Goal: Task Accomplishment & Management: Use online tool/utility

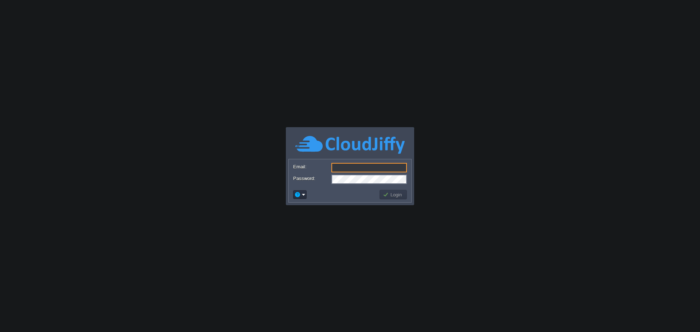
type input "[EMAIL_ADDRESS][DOMAIN_NAME]"
click at [391, 195] on button "Login" at bounding box center [393, 194] width 21 height 7
click at [390, 195] on button "Login" at bounding box center [393, 194] width 21 height 7
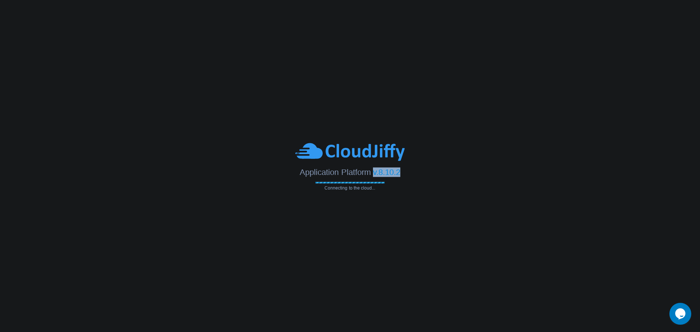
drag, startPoint x: 374, startPoint y: 174, endPoint x: 412, endPoint y: 174, distance: 37.9
click at [412, 174] on div "Application Platform v.8.10.2" at bounding box center [350, 169] width 700 height 15
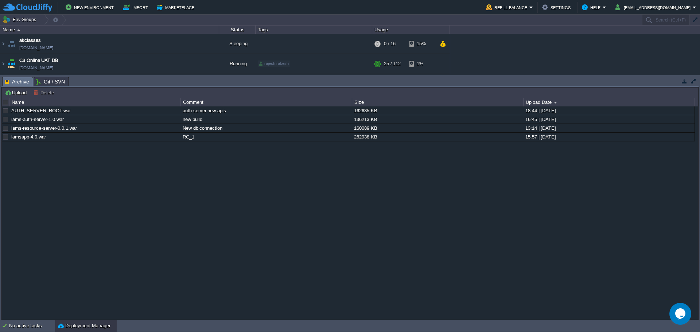
click at [693, 81] on button "button" at bounding box center [693, 81] width 7 height 7
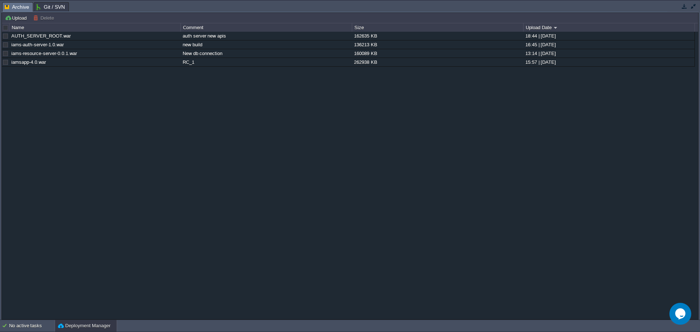
click at [694, 7] on button "button" at bounding box center [693, 6] width 7 height 7
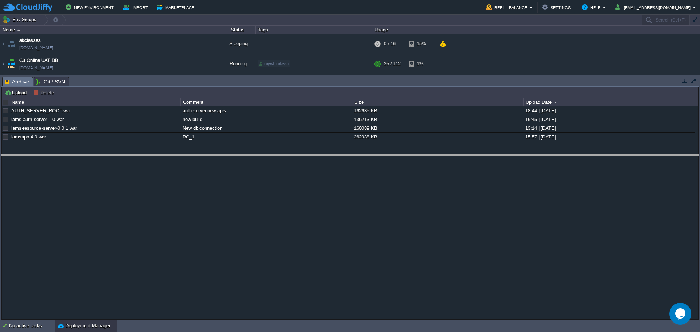
drag, startPoint x: 604, startPoint y: 82, endPoint x: 594, endPoint y: 175, distance: 93.5
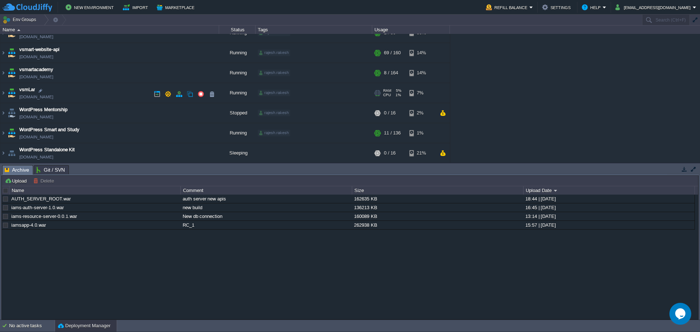
scroll to position [373, 0]
click at [98, 93] on td "vsmLar [DOMAIN_NAME]" at bounding box center [109, 92] width 219 height 20
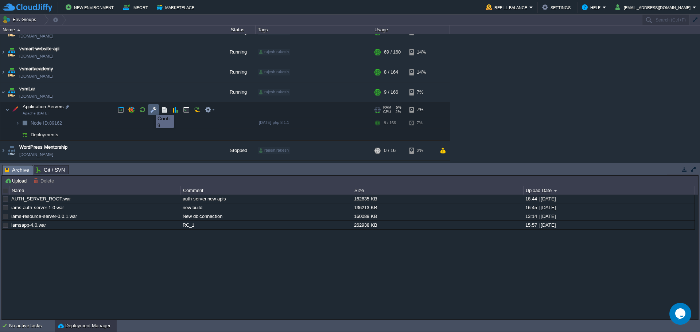
click at [150, 108] on button "button" at bounding box center [153, 109] width 7 height 7
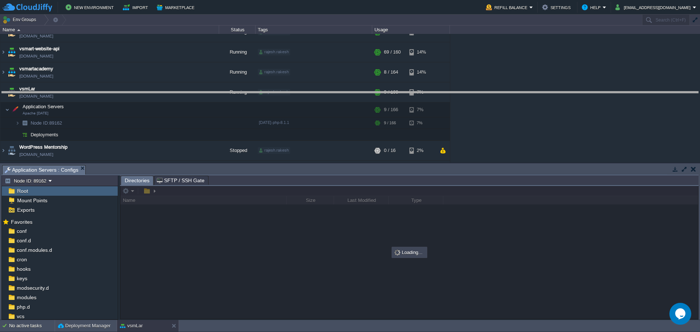
drag, startPoint x: 371, startPoint y: 175, endPoint x: 361, endPoint y: 101, distance: 74.2
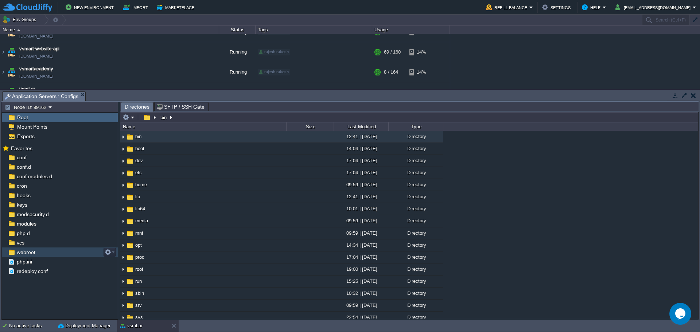
click at [37, 252] on div "webroot" at bounding box center [60, 251] width 116 height 9
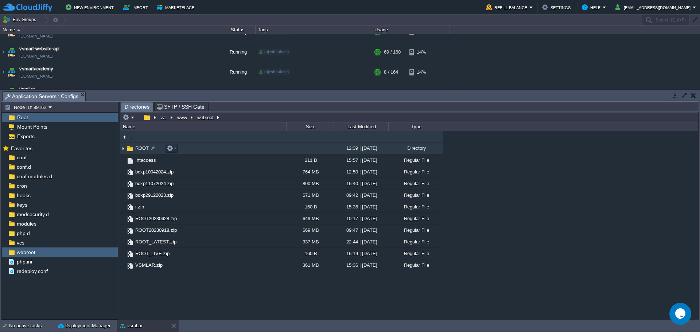
click at [210, 146] on td "ROOT" at bounding box center [203, 149] width 166 height 12
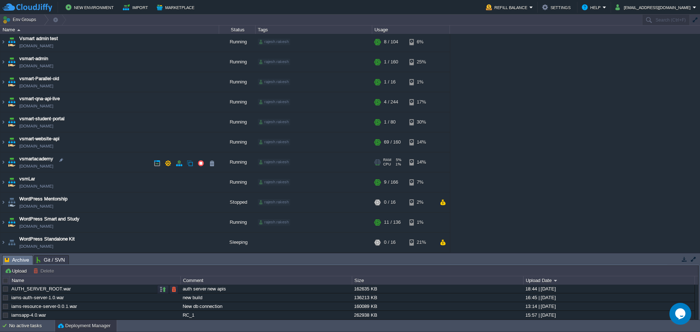
scroll to position [282, 0]
click at [91, 184] on td "vsmLar [DOMAIN_NAME]" at bounding box center [109, 182] width 219 height 20
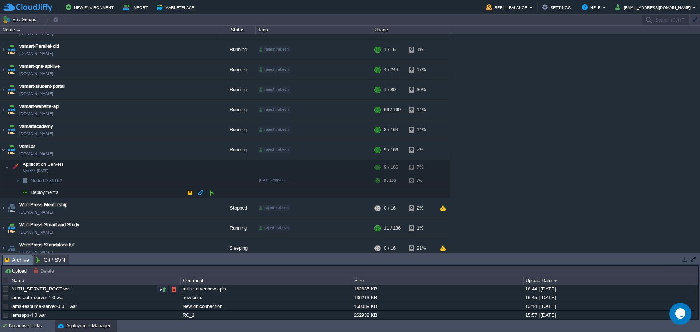
scroll to position [321, 0]
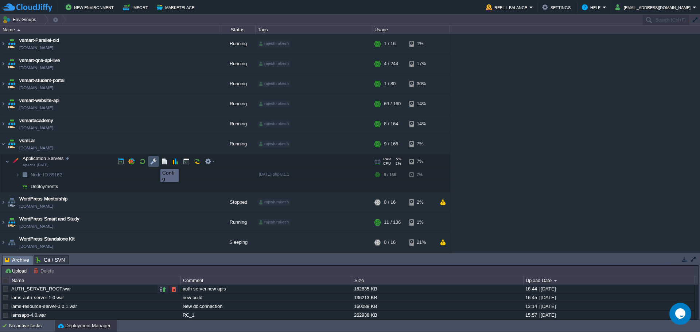
click at [155, 163] on button "button" at bounding box center [153, 161] width 7 height 7
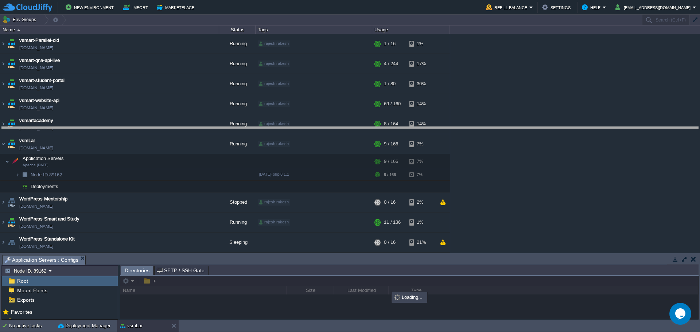
drag, startPoint x: 440, startPoint y: 263, endPoint x: 424, endPoint y: 135, distance: 129.3
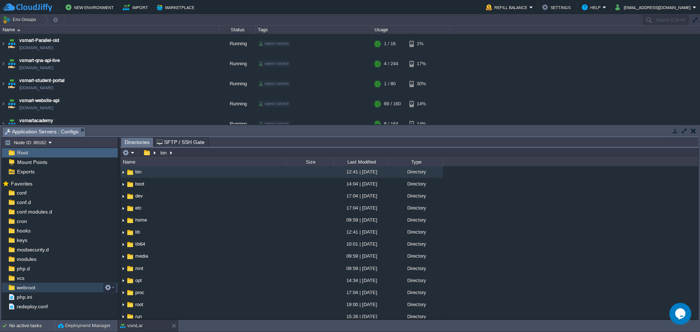
click at [59, 284] on div "webroot" at bounding box center [60, 287] width 116 height 9
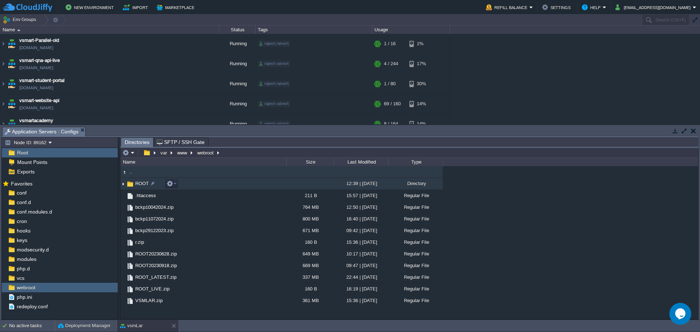
click at [226, 185] on td "ROOT" at bounding box center [203, 184] width 166 height 12
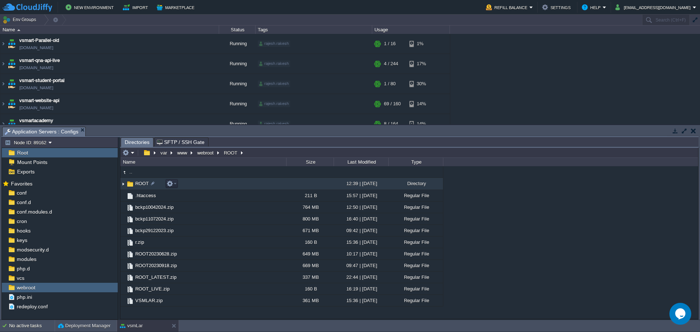
click at [226, 185] on td "ROOT" at bounding box center [203, 184] width 166 height 12
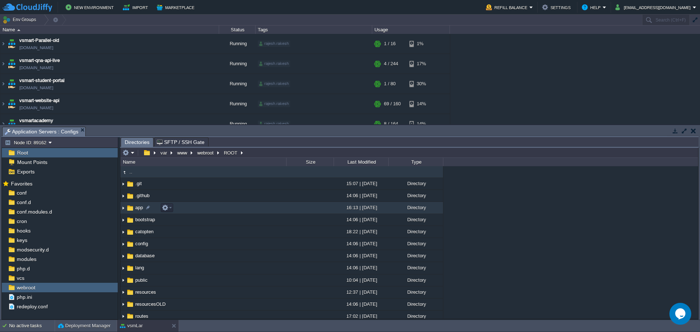
click at [202, 207] on td "app" at bounding box center [203, 208] width 166 height 12
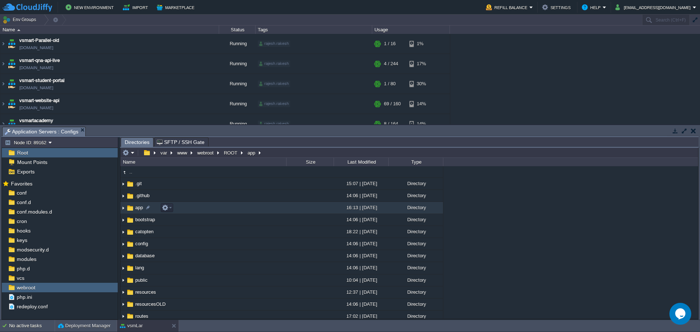
click at [202, 207] on td "app" at bounding box center [203, 208] width 166 height 12
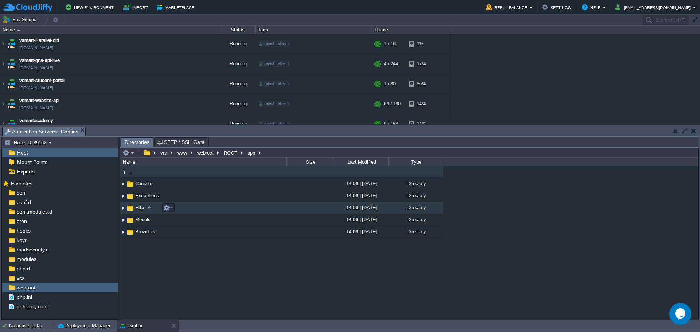
click at [200, 208] on td "Http" at bounding box center [203, 208] width 166 height 12
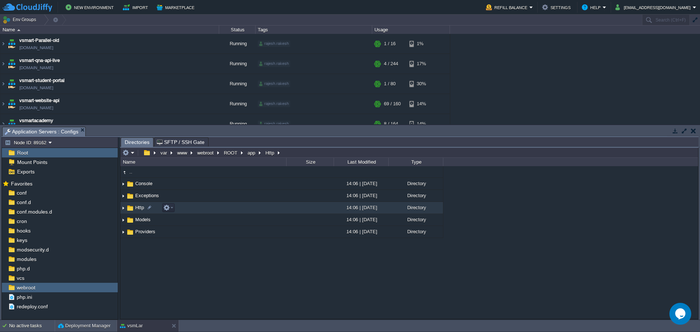
click at [200, 208] on td "Http" at bounding box center [203, 208] width 166 height 12
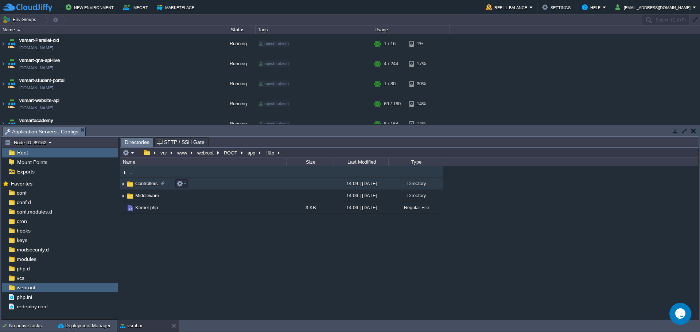
click at [203, 185] on td "Controllers" at bounding box center [203, 184] width 166 height 12
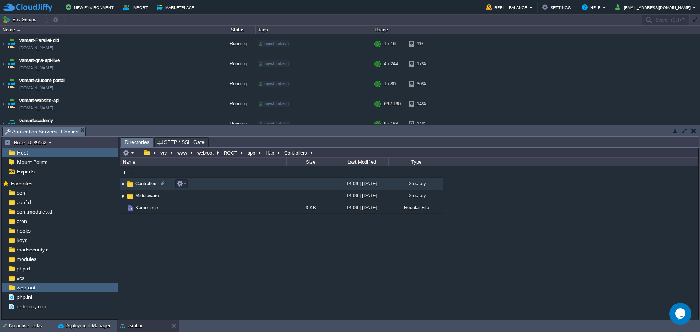
click at [203, 185] on td "Controllers" at bounding box center [203, 184] width 166 height 12
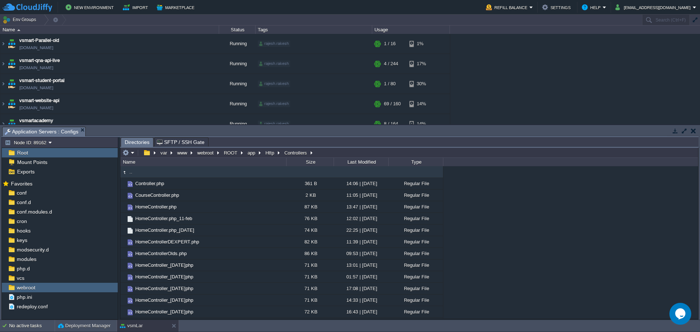
click at [367, 163] on div "Last Modified" at bounding box center [361, 162] width 54 height 8
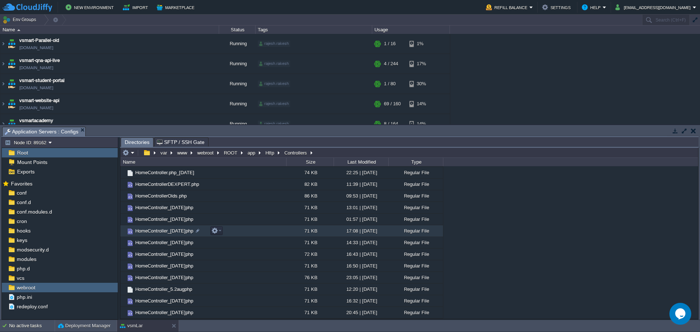
scroll to position [0, 0]
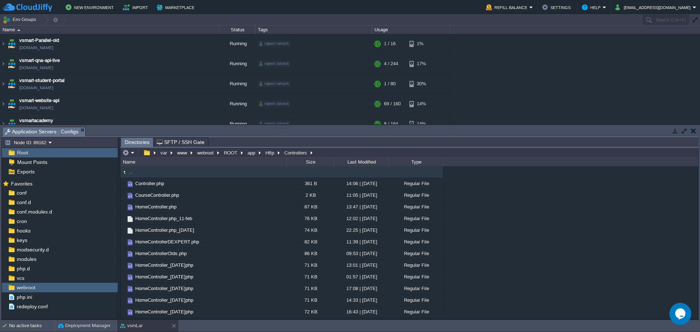
click at [371, 159] on div "Last Modified" at bounding box center [361, 162] width 54 height 8
click at [132, 171] on span ".." at bounding box center [130, 172] width 5 height 6
click at [132, 173] on span ".." at bounding box center [130, 172] width 5 height 6
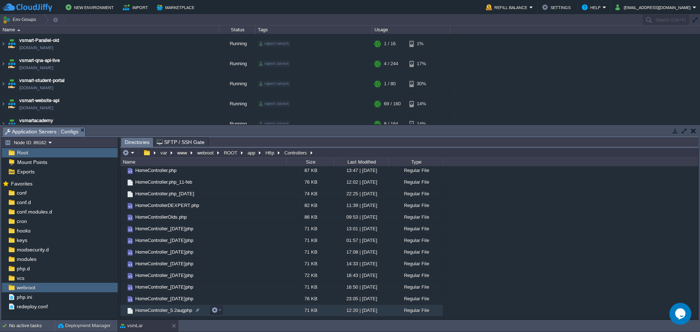
scroll to position [58, 0]
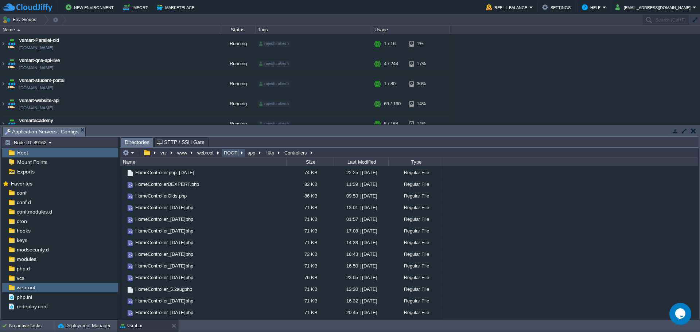
click at [230, 151] on button "ROOT" at bounding box center [231, 152] width 16 height 7
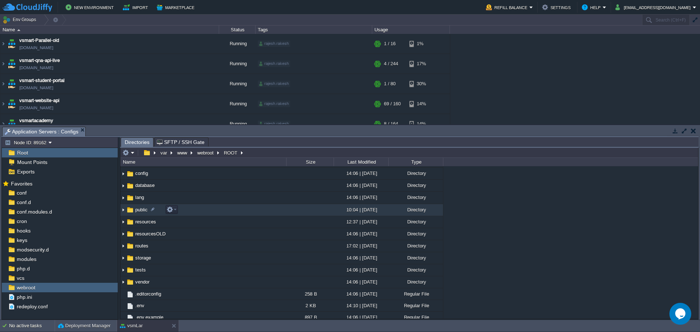
scroll to position [73, 0]
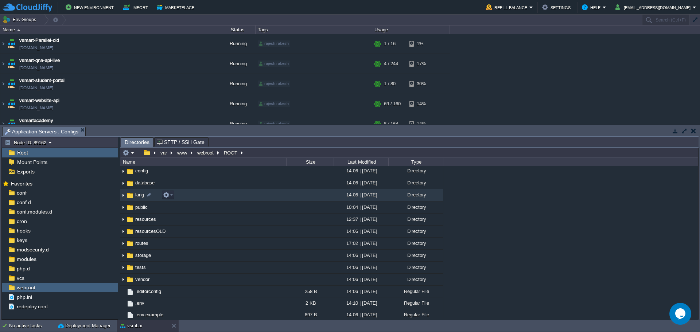
click at [201, 194] on td "lang" at bounding box center [203, 195] width 166 height 12
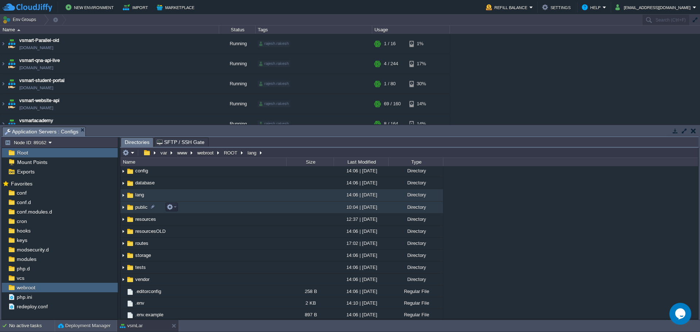
click at [198, 202] on td "public" at bounding box center [203, 208] width 166 height 12
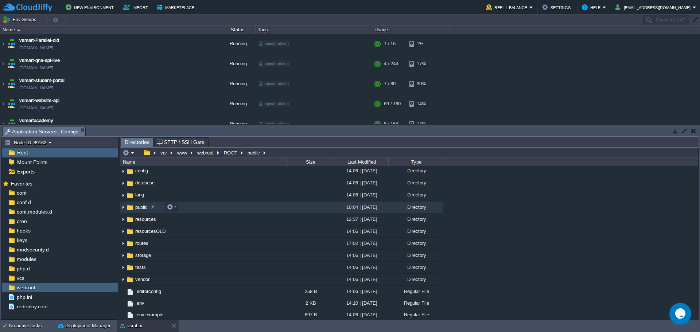
click at [198, 202] on td "public" at bounding box center [203, 208] width 166 height 12
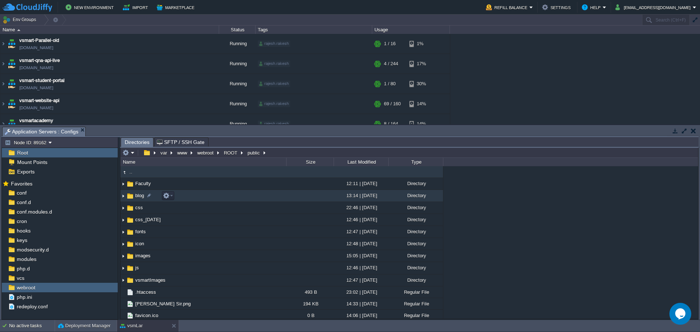
click at [331, 198] on td at bounding box center [309, 196] width 47 height 12
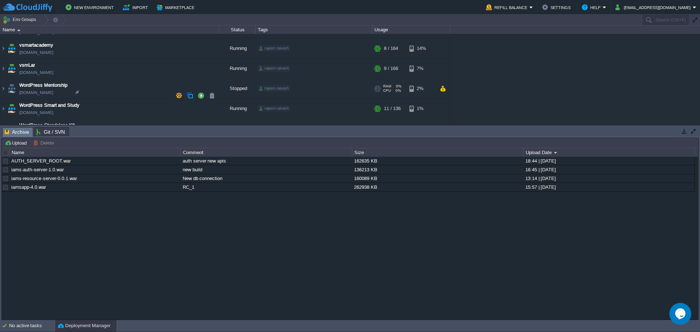
scroll to position [401, 0]
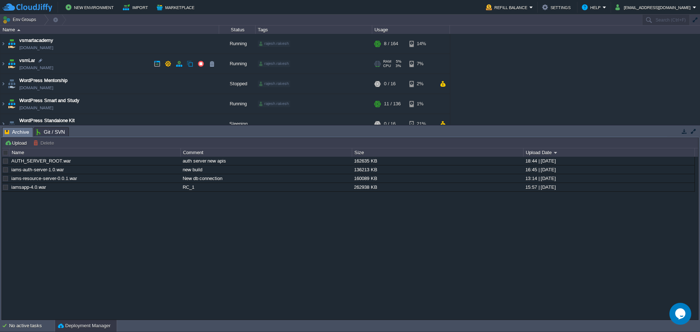
click at [128, 62] on td "vsmLar [DOMAIN_NAME]" at bounding box center [109, 64] width 219 height 20
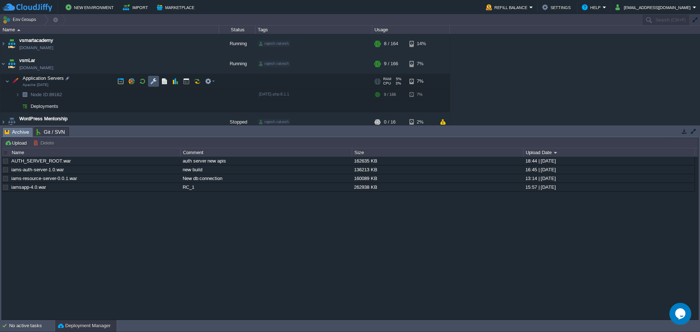
click at [154, 79] on button "button" at bounding box center [153, 81] width 7 height 7
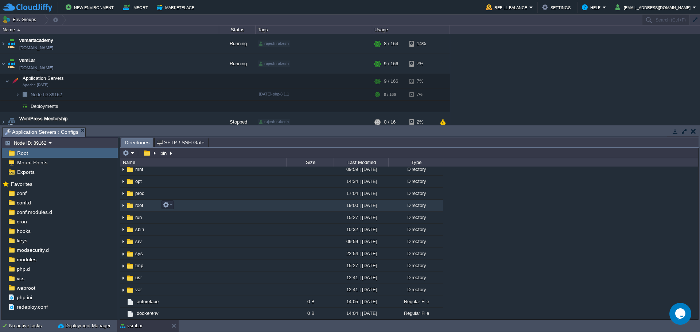
scroll to position [109, 0]
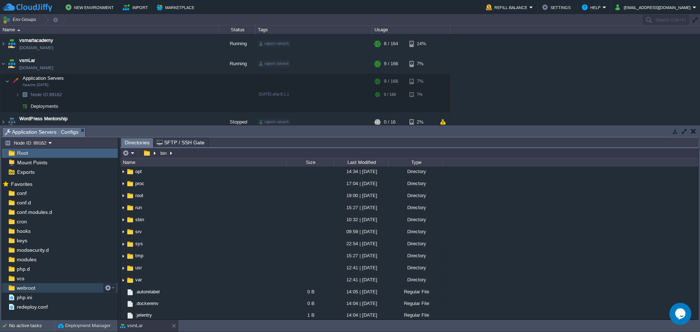
click at [43, 287] on div "webroot" at bounding box center [60, 287] width 116 height 9
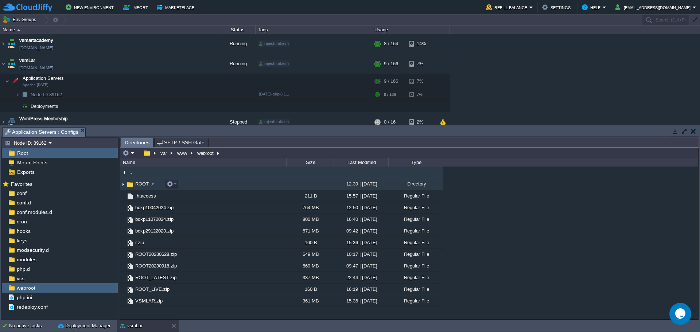
click at [241, 185] on td "ROOT" at bounding box center [203, 184] width 166 height 12
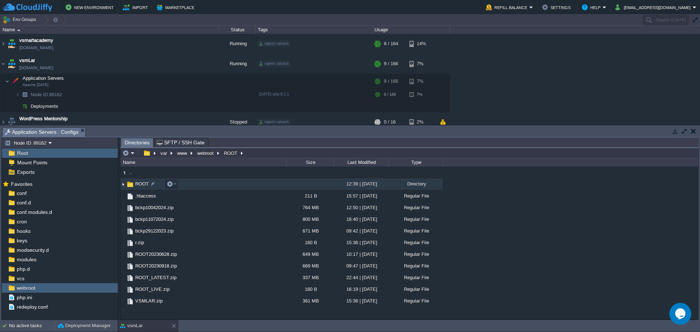
click at [241, 185] on td "ROOT" at bounding box center [203, 184] width 166 height 12
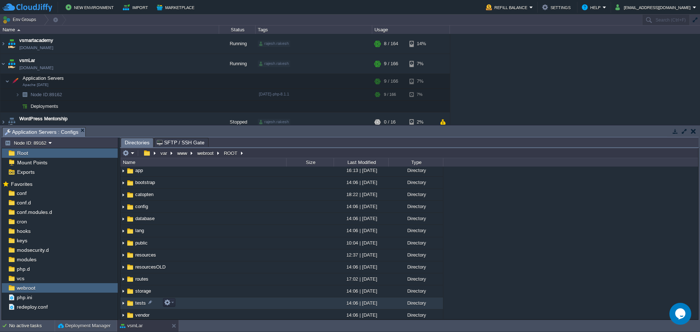
scroll to position [73, 0]
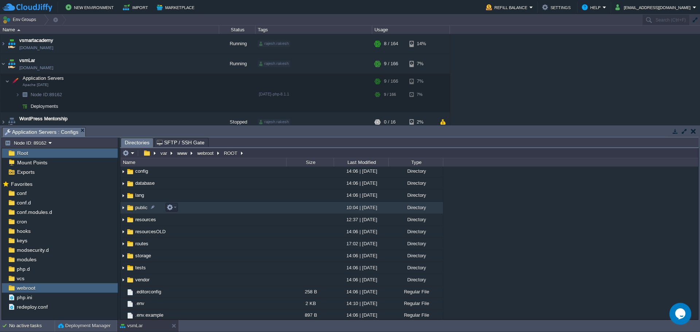
click at [229, 206] on td "public" at bounding box center [203, 208] width 166 height 12
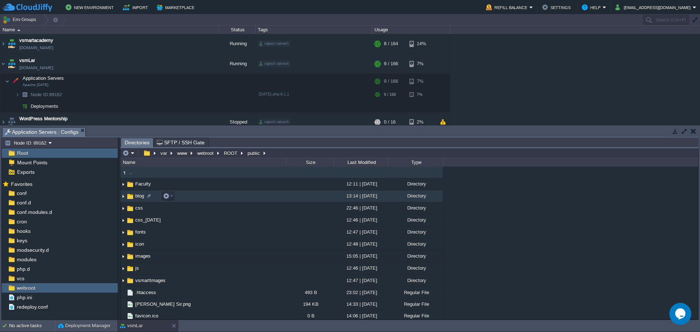
click at [387, 196] on div "13:14 | 14 Oct 2025" at bounding box center [361, 195] width 55 height 11
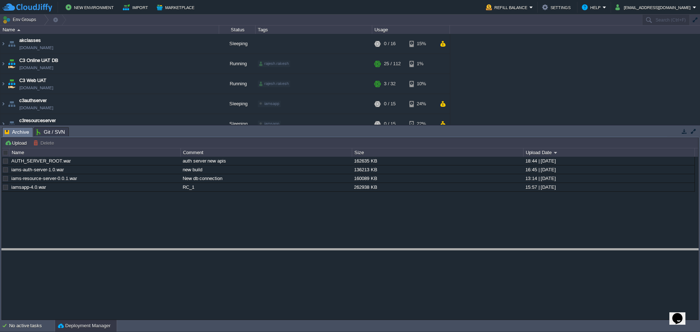
drag, startPoint x: 115, startPoint y: 137, endPoint x: 150, endPoint y: 270, distance: 138.3
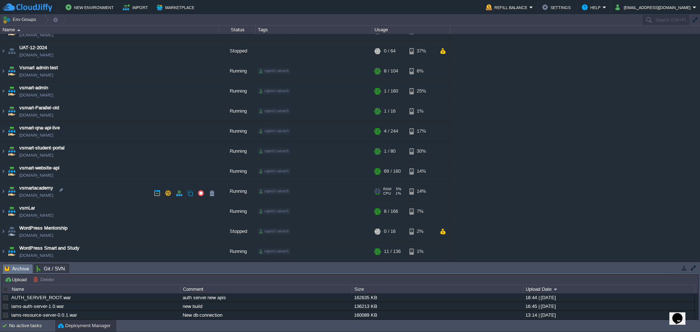
scroll to position [274, 0]
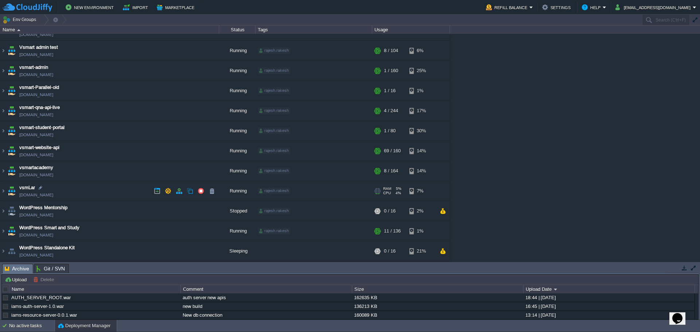
click at [83, 190] on td "vsmLar [DOMAIN_NAME]" at bounding box center [109, 191] width 219 height 20
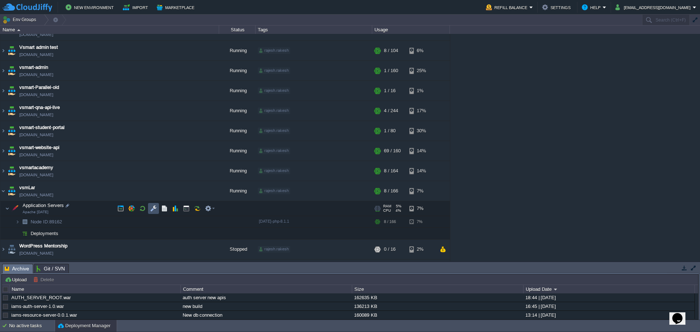
click at [152, 208] on button "button" at bounding box center [153, 208] width 7 height 7
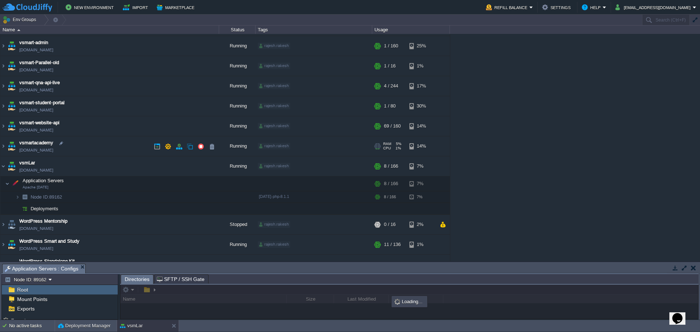
scroll to position [312, 0]
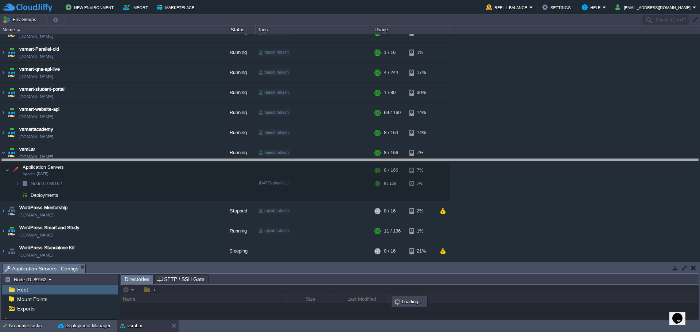
drag, startPoint x: 225, startPoint y: 271, endPoint x: 183, endPoint y: 54, distance: 220.5
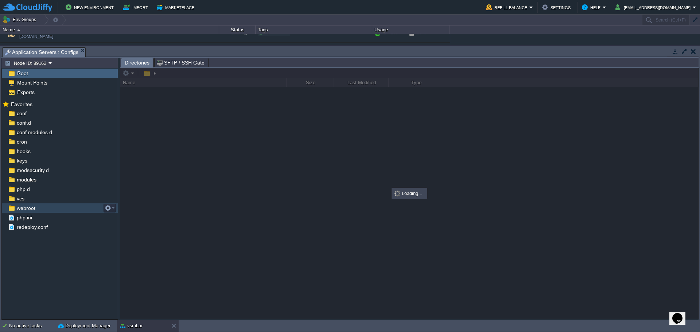
click at [48, 204] on div "webroot" at bounding box center [60, 207] width 116 height 9
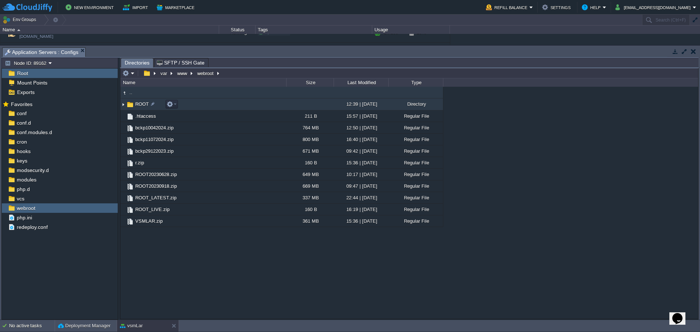
click at [225, 108] on td "ROOT" at bounding box center [203, 104] width 166 height 12
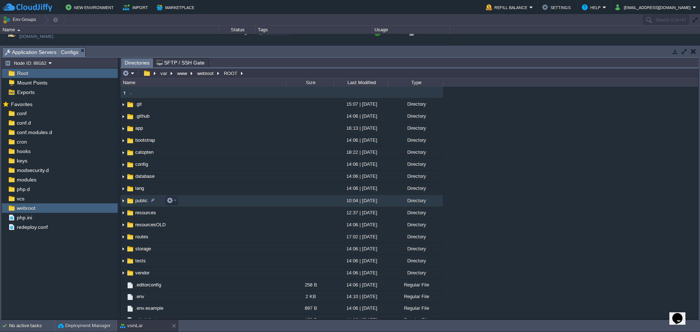
click at [190, 203] on td "public" at bounding box center [203, 201] width 166 height 12
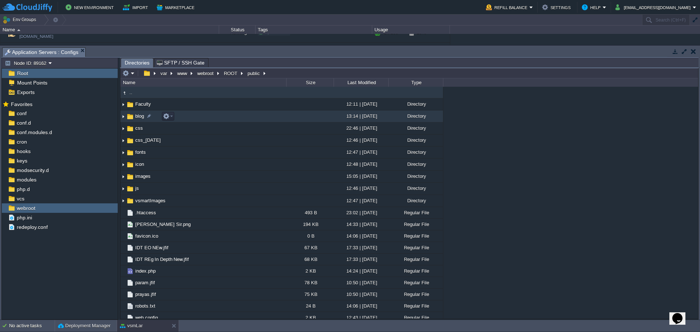
click at [207, 119] on td "blog" at bounding box center [203, 116] width 166 height 12
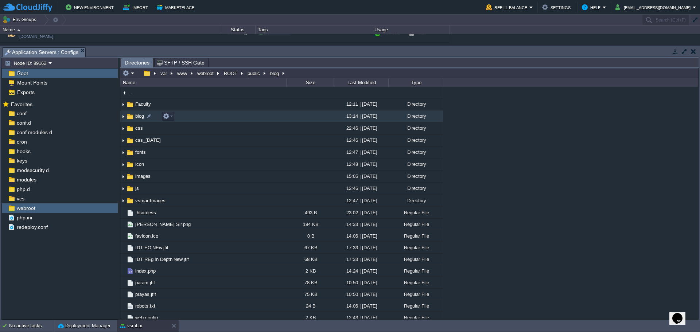
click at [207, 119] on td "blog" at bounding box center [203, 116] width 166 height 12
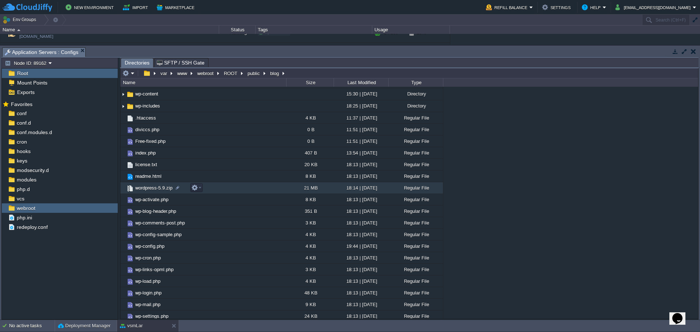
scroll to position [0, 0]
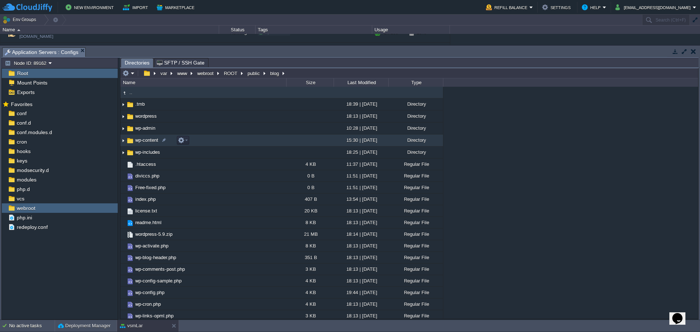
click at [252, 143] on td "wp-content" at bounding box center [203, 141] width 166 height 12
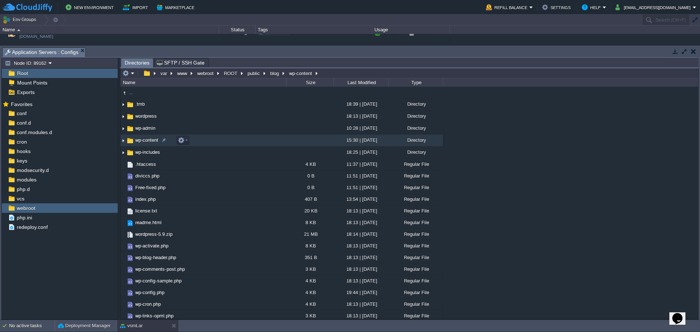
click at [252, 143] on td "wp-content" at bounding box center [203, 141] width 166 height 12
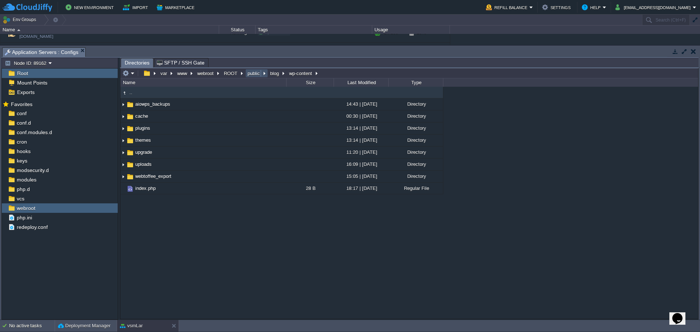
click at [248, 75] on button "public" at bounding box center [253, 73] width 15 height 7
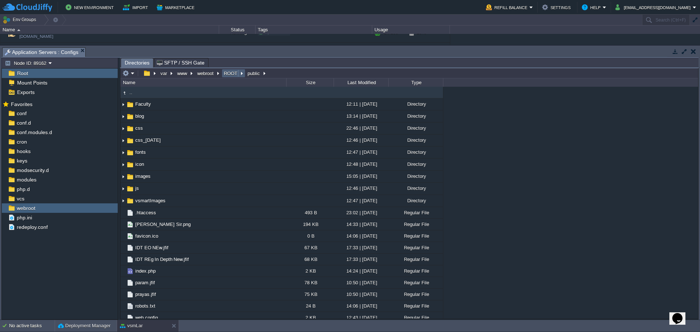
click at [231, 78] on td "ROOT" at bounding box center [234, 73] width 24 height 9
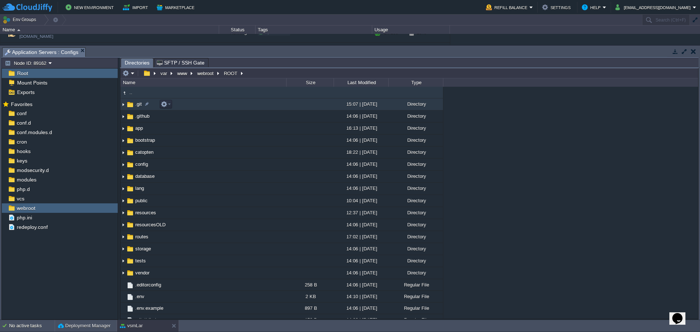
click at [285, 106] on td ".git" at bounding box center [203, 104] width 166 height 12
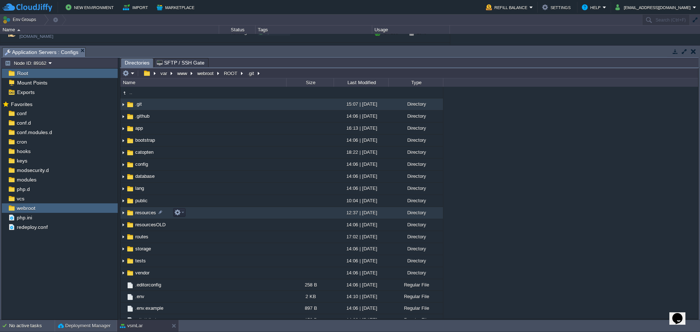
click at [241, 211] on td "resources" at bounding box center [203, 213] width 166 height 12
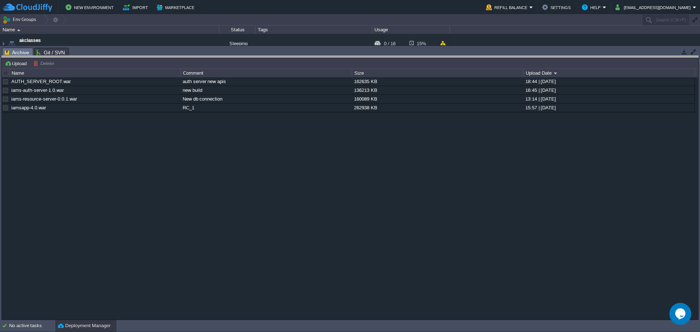
drag, startPoint x: 664, startPoint y: 57, endPoint x: 697, endPoint y: 242, distance: 187.4
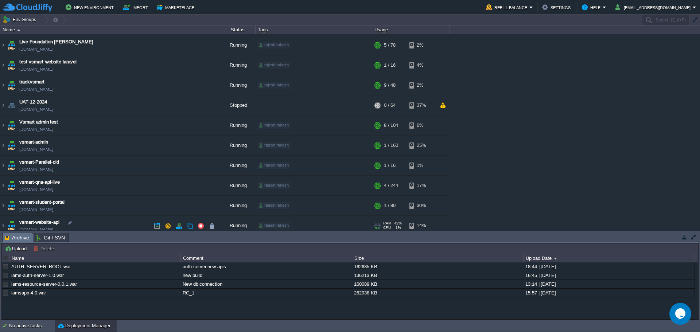
scroll to position [255, 0]
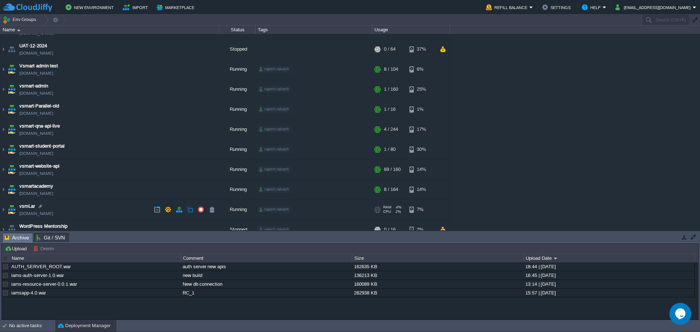
click at [99, 210] on td "vsmLar [DOMAIN_NAME]" at bounding box center [109, 210] width 219 height 20
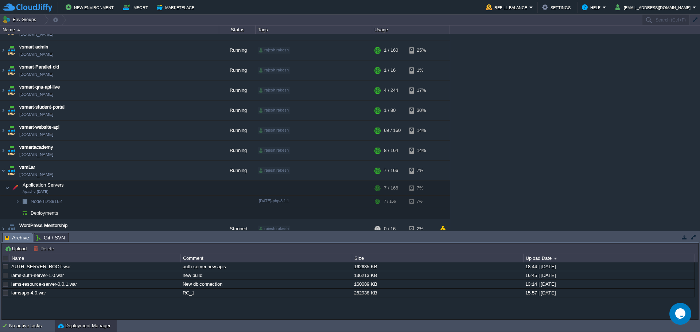
scroll to position [328, 0]
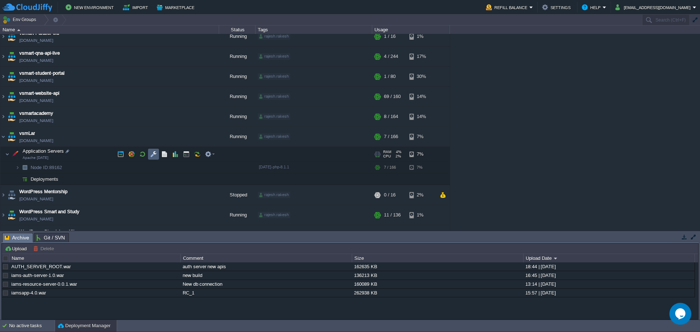
click at [154, 155] on button "button" at bounding box center [153, 154] width 7 height 7
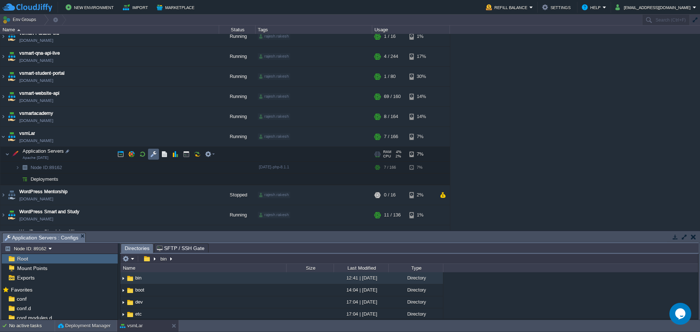
click at [151, 155] on button "button" at bounding box center [153, 154] width 7 height 7
click at [151, 157] on button "button" at bounding box center [153, 154] width 7 height 7
click at [156, 154] on button "button" at bounding box center [153, 154] width 7 height 7
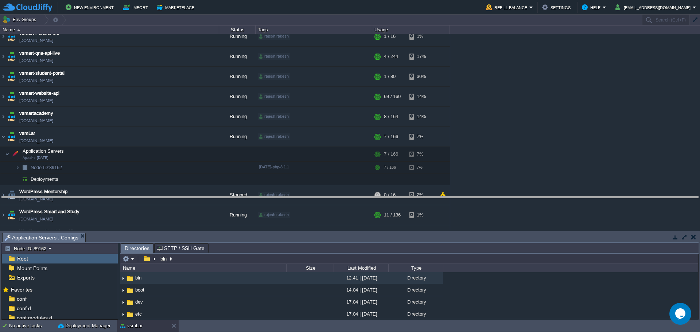
drag, startPoint x: 242, startPoint y: 237, endPoint x: 244, endPoint y: 133, distance: 103.5
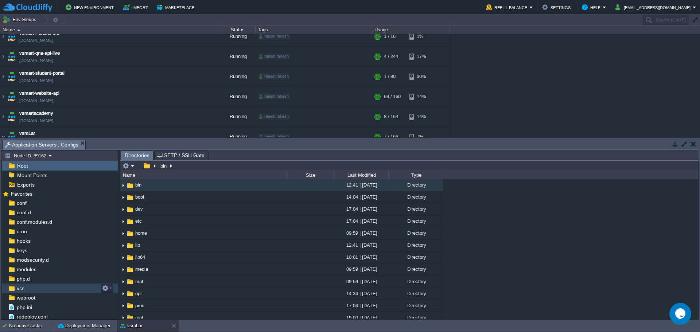
scroll to position [4, 0]
click at [30, 295] on span "webroot" at bounding box center [25, 297] width 21 height 7
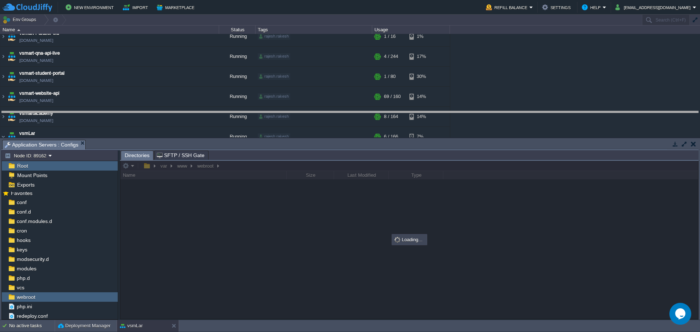
drag, startPoint x: 328, startPoint y: 147, endPoint x: 330, endPoint y: 98, distance: 49.6
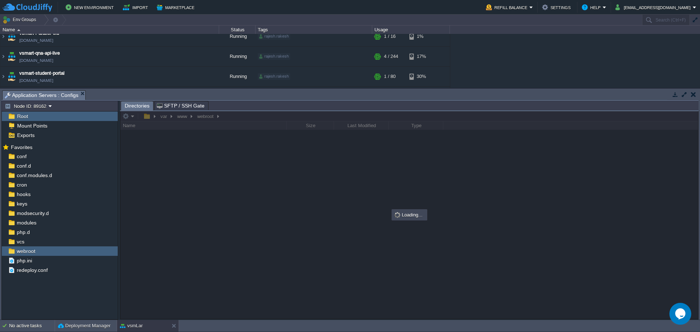
scroll to position [0, 0]
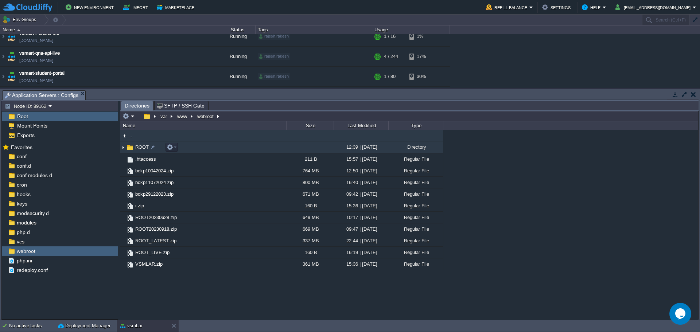
click at [231, 151] on td "ROOT" at bounding box center [203, 147] width 166 height 12
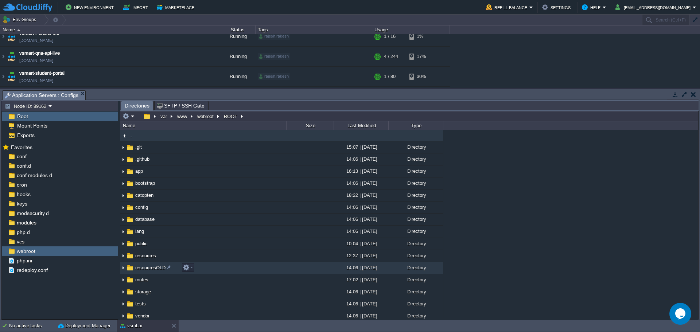
scroll to position [36, 0]
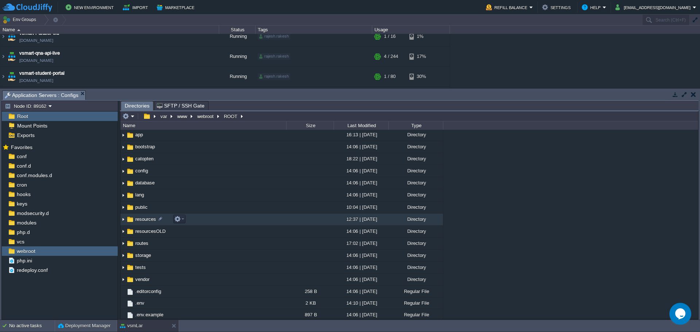
click at [211, 218] on td "resources" at bounding box center [203, 220] width 166 height 12
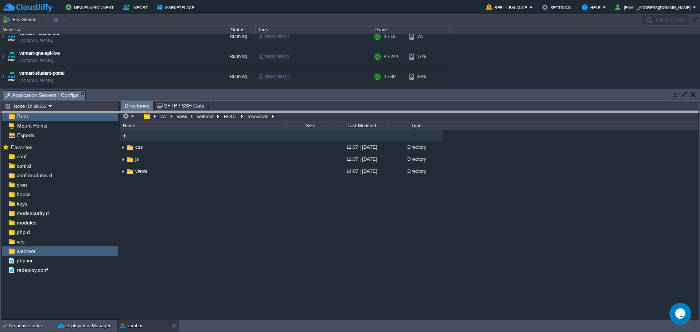
drag, startPoint x: 518, startPoint y: 100, endPoint x: 522, endPoint y: 145, distance: 45.3
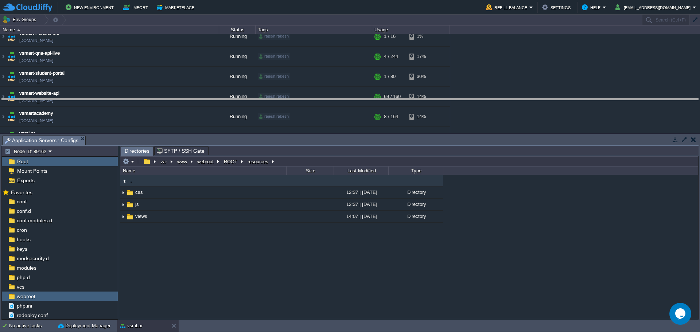
drag, startPoint x: 428, startPoint y: 145, endPoint x: 433, endPoint y: 108, distance: 38.2
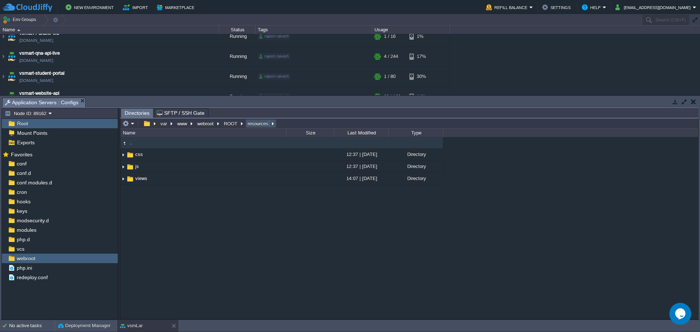
click at [257, 126] on button "resources" at bounding box center [258, 123] width 24 height 7
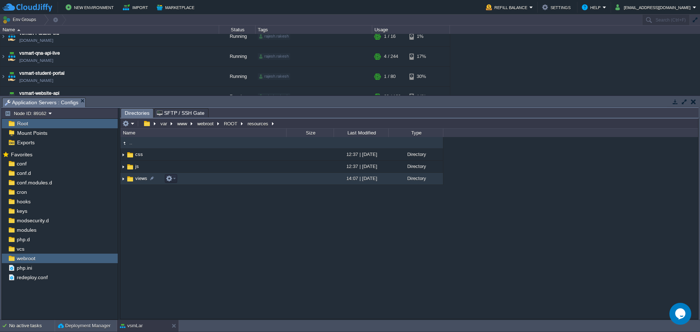
click at [237, 175] on td "views" at bounding box center [203, 179] width 166 height 12
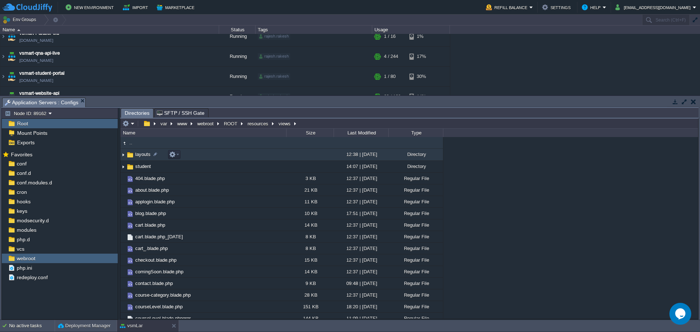
click at [198, 154] on td "layouts" at bounding box center [203, 155] width 166 height 12
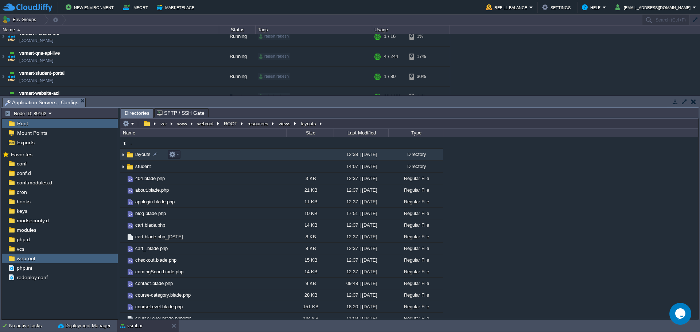
click at [198, 154] on td "layouts" at bounding box center [203, 155] width 166 height 12
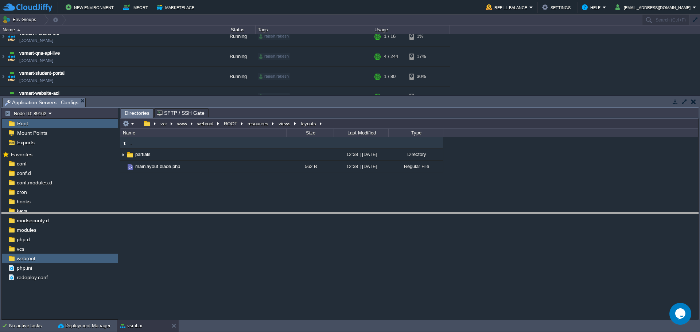
drag, startPoint x: 268, startPoint y: 107, endPoint x: 278, endPoint y: 208, distance: 101.6
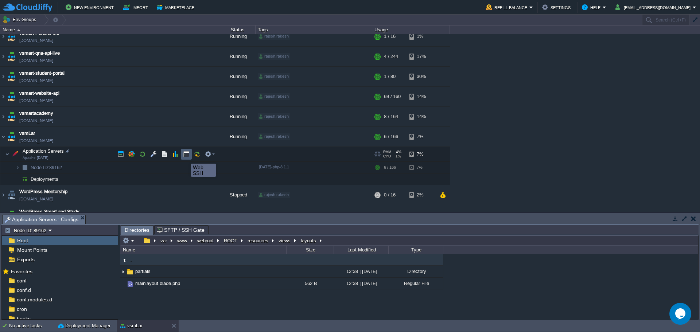
click at [186, 157] on button "button" at bounding box center [186, 154] width 7 height 7
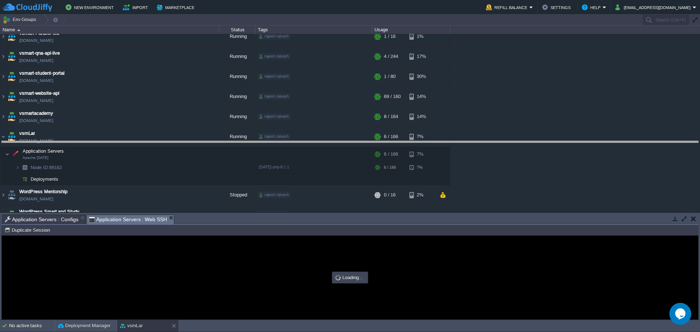
drag, startPoint x: 303, startPoint y: 220, endPoint x: 300, endPoint y: 141, distance: 78.4
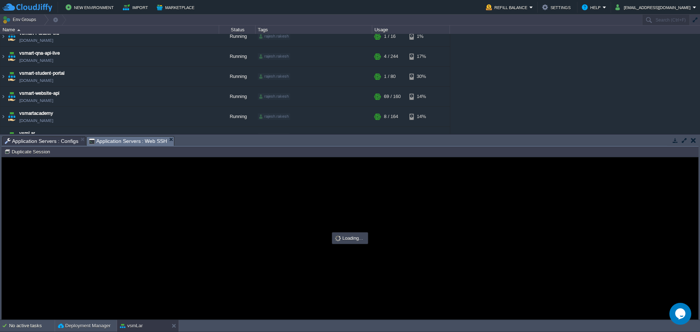
type input "#000000"
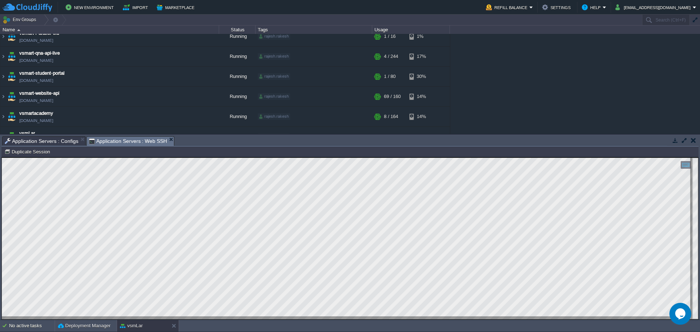
click at [693, 142] on button "button" at bounding box center [693, 140] width 5 height 7
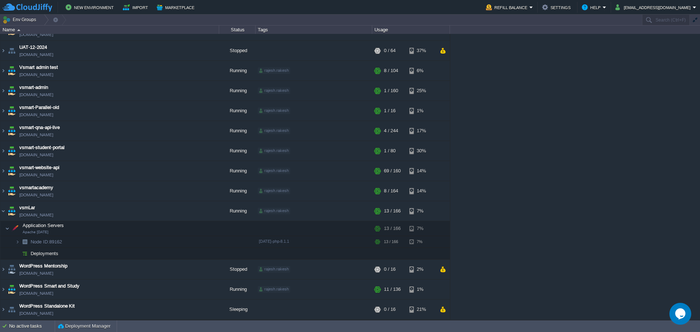
scroll to position [254, 0]
click at [97, 209] on td "vsmLar [DOMAIN_NAME]" at bounding box center [109, 211] width 219 height 20
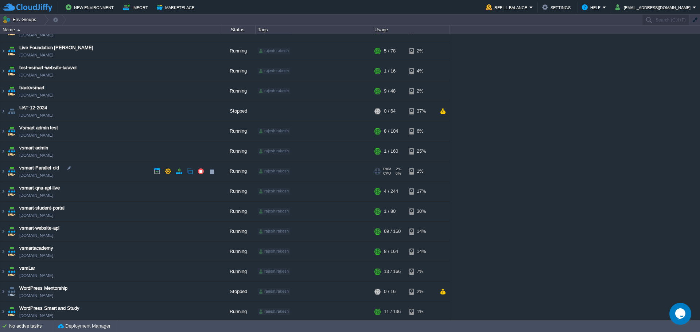
scroll to position [215, 0]
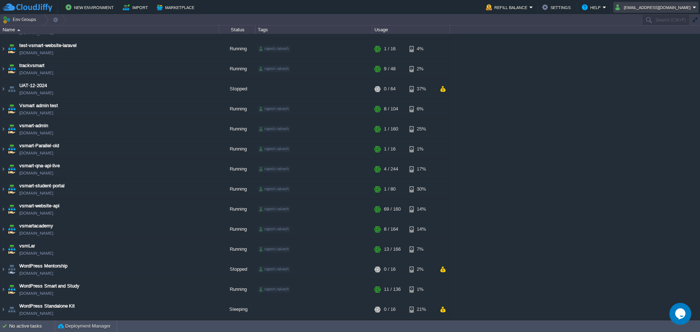
click at [641, 7] on button "[EMAIL_ADDRESS][DOMAIN_NAME]" at bounding box center [653, 7] width 77 height 9
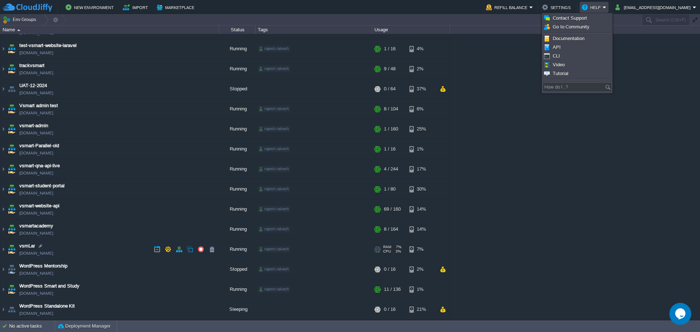
click at [90, 250] on td "vsmLar [DOMAIN_NAME]" at bounding box center [109, 249] width 219 height 20
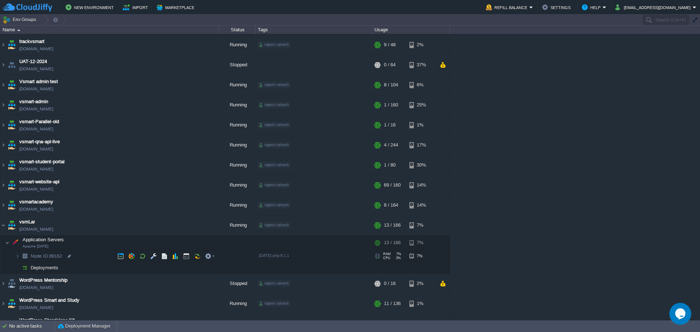
scroll to position [254, 0]
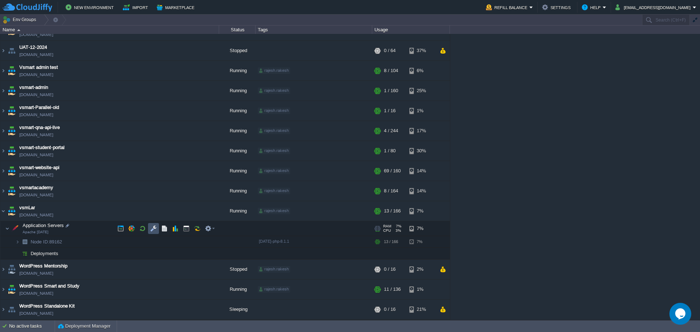
click at [150, 230] on button "button" at bounding box center [153, 228] width 7 height 7
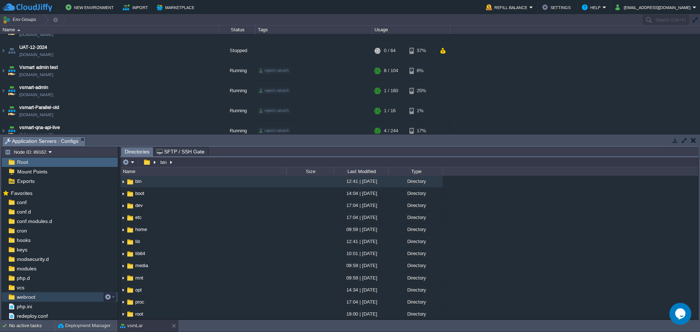
click at [50, 297] on div "webroot" at bounding box center [60, 296] width 116 height 9
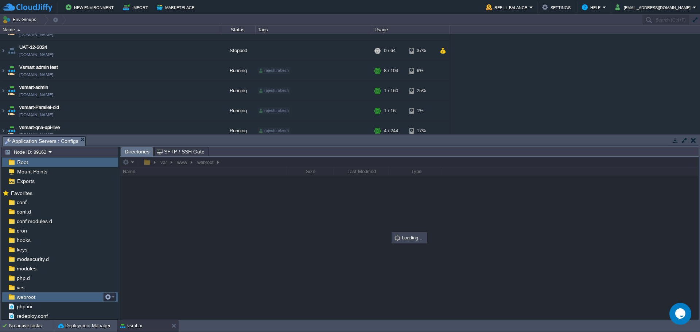
click at [50, 297] on div "webroot" at bounding box center [60, 296] width 116 height 9
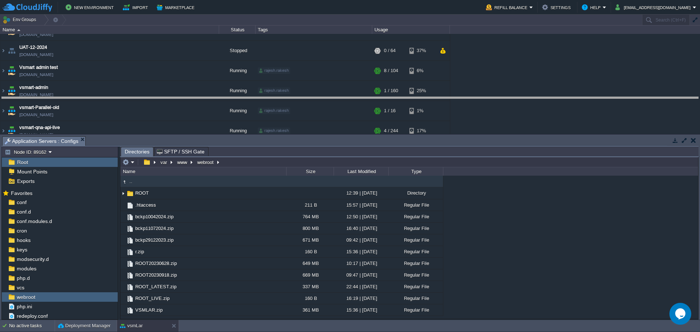
drag, startPoint x: 467, startPoint y: 143, endPoint x: 455, endPoint y: 84, distance: 59.6
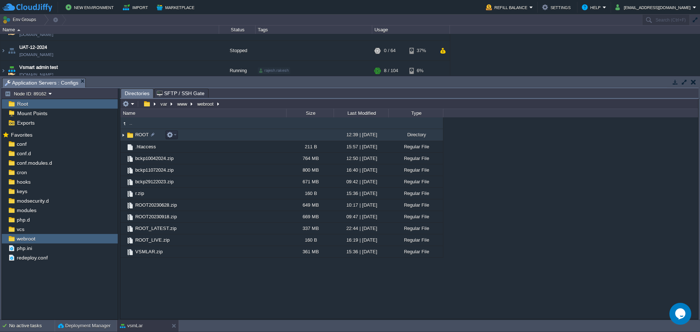
click at [214, 133] on td "ROOT" at bounding box center [203, 135] width 166 height 12
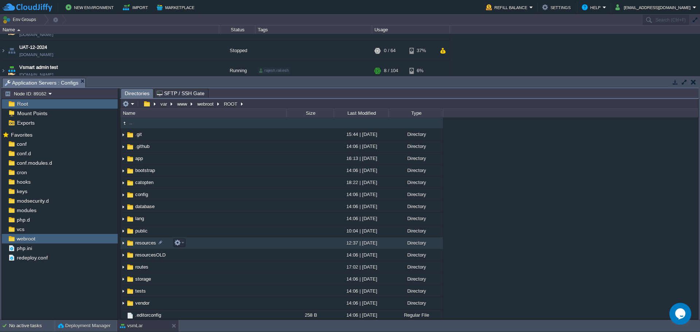
scroll to position [0, 0]
click at [296, 245] on td at bounding box center [309, 244] width 47 height 12
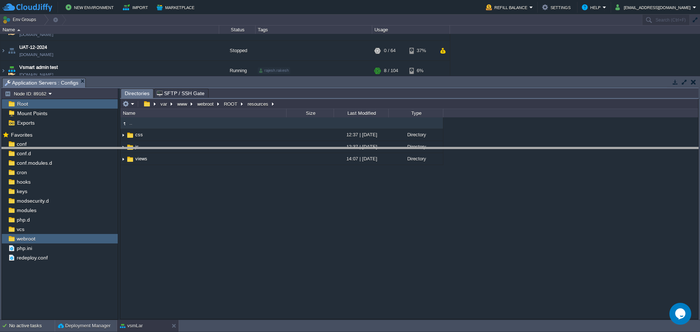
drag, startPoint x: 227, startPoint y: 87, endPoint x: 235, endPoint y: 156, distance: 69.8
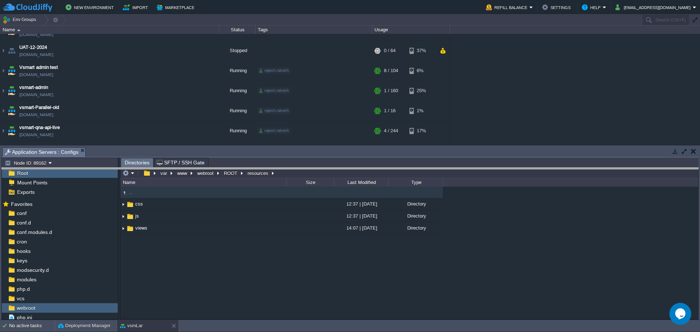
drag, startPoint x: 365, startPoint y: 158, endPoint x: 366, endPoint y: 177, distance: 19.0
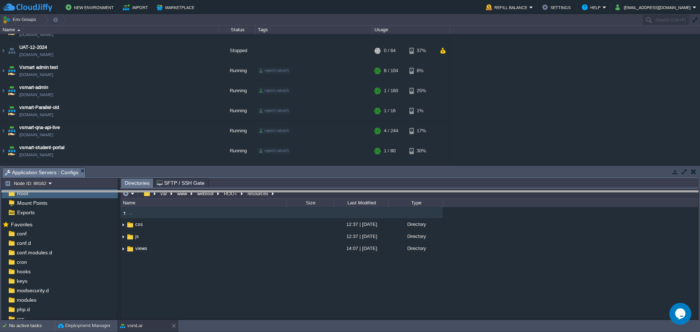
drag, startPoint x: 567, startPoint y: 175, endPoint x: 578, endPoint y: 198, distance: 25.3
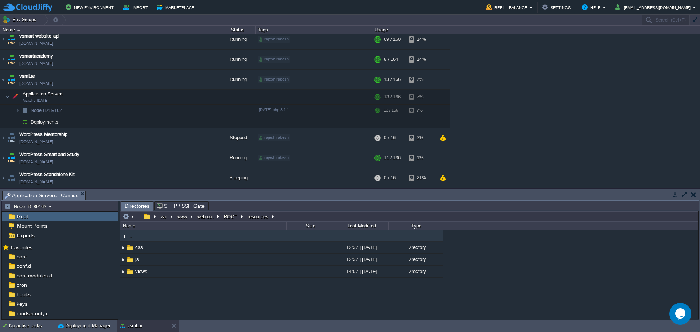
scroll to position [385, 0]
click at [86, 79] on td "vsmLar [DOMAIN_NAME]" at bounding box center [109, 80] width 219 height 20
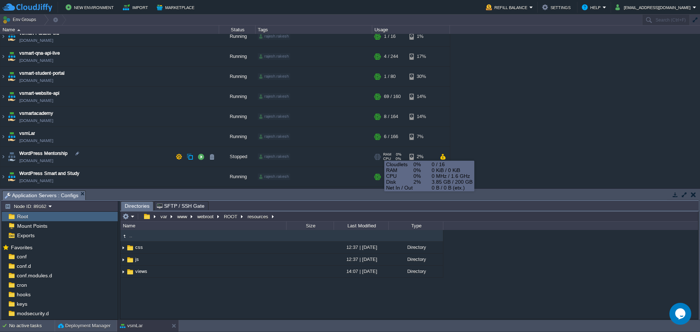
scroll to position [347, 0]
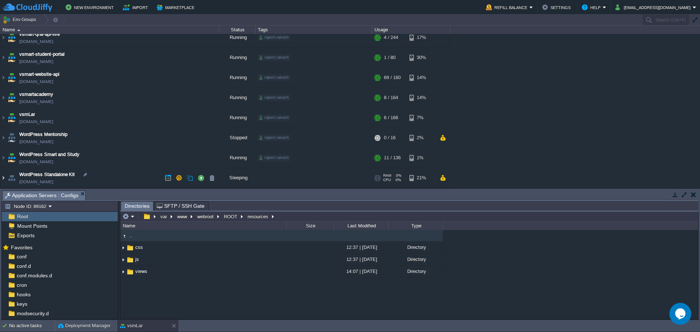
click at [3, 176] on img at bounding box center [3, 178] width 6 height 20
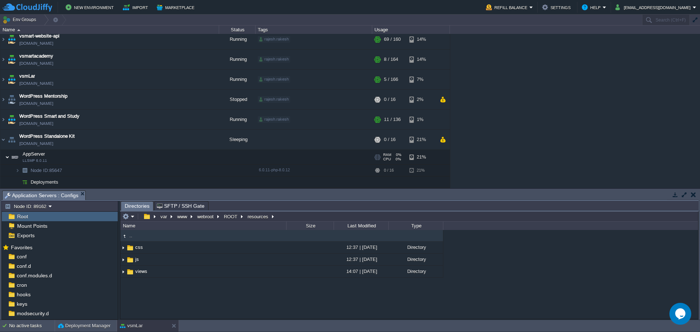
click at [7, 159] on img at bounding box center [7, 157] width 4 height 15
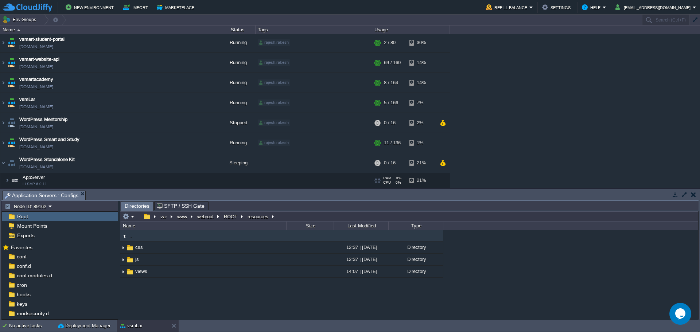
click at [4, 180] on img at bounding box center [2, 176] width 5 height 7
click at [6, 179] on img at bounding box center [7, 180] width 4 height 15
click at [8, 179] on img at bounding box center [7, 180] width 4 height 15
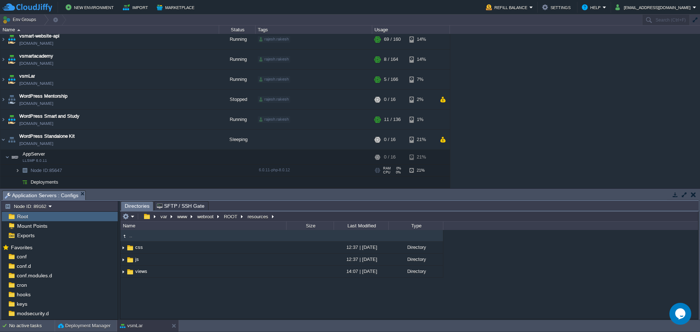
click at [18, 172] on img at bounding box center [17, 170] width 4 height 11
click at [9, 160] on td "AppServer LLSMP 6.0.11" at bounding box center [109, 157] width 219 height 15
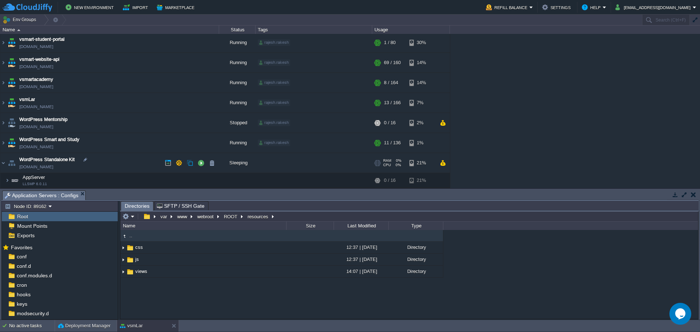
click at [6, 165] on td "WordPress Standalone Kit [DOMAIN_NAME]" at bounding box center [109, 163] width 219 height 20
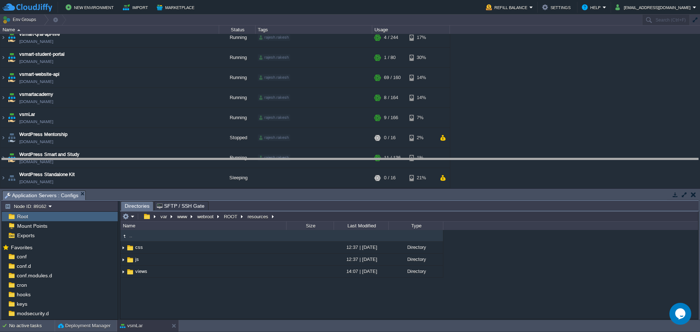
drag, startPoint x: 478, startPoint y: 198, endPoint x: 479, endPoint y: 165, distance: 32.5
